Goal: Navigation & Orientation: Find specific page/section

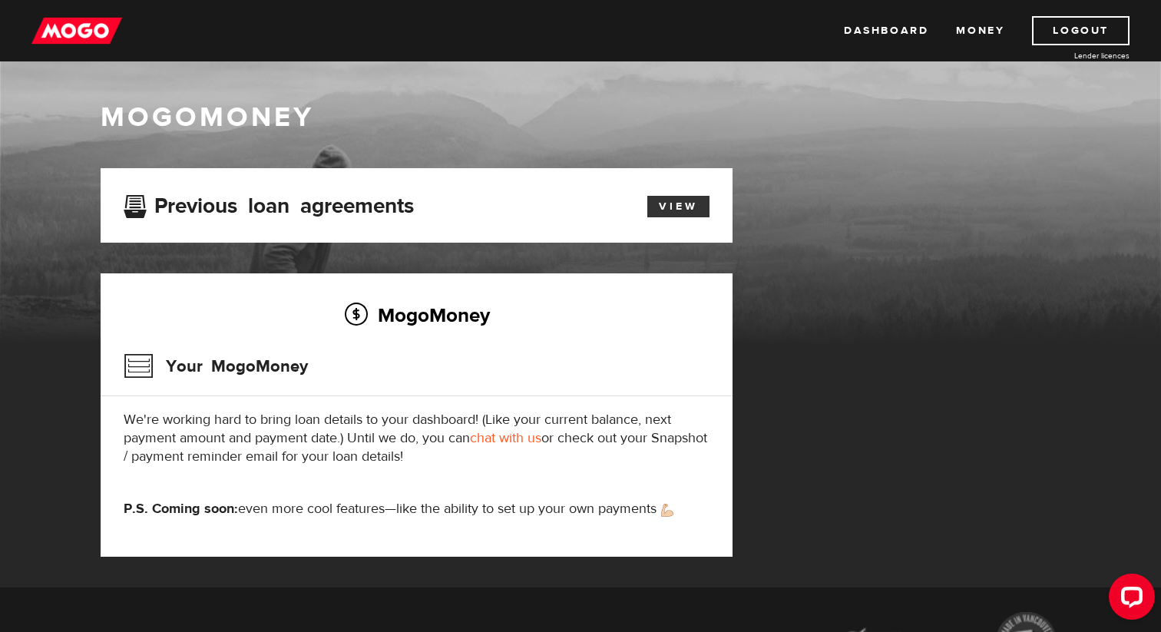
click at [692, 207] on link "View" at bounding box center [678, 206] width 62 height 21
click at [670, 207] on link "View" at bounding box center [678, 206] width 62 height 21
click at [873, 32] on link "Dashboard" at bounding box center [886, 30] width 84 height 29
